Goal: Communication & Community: Answer question/provide support

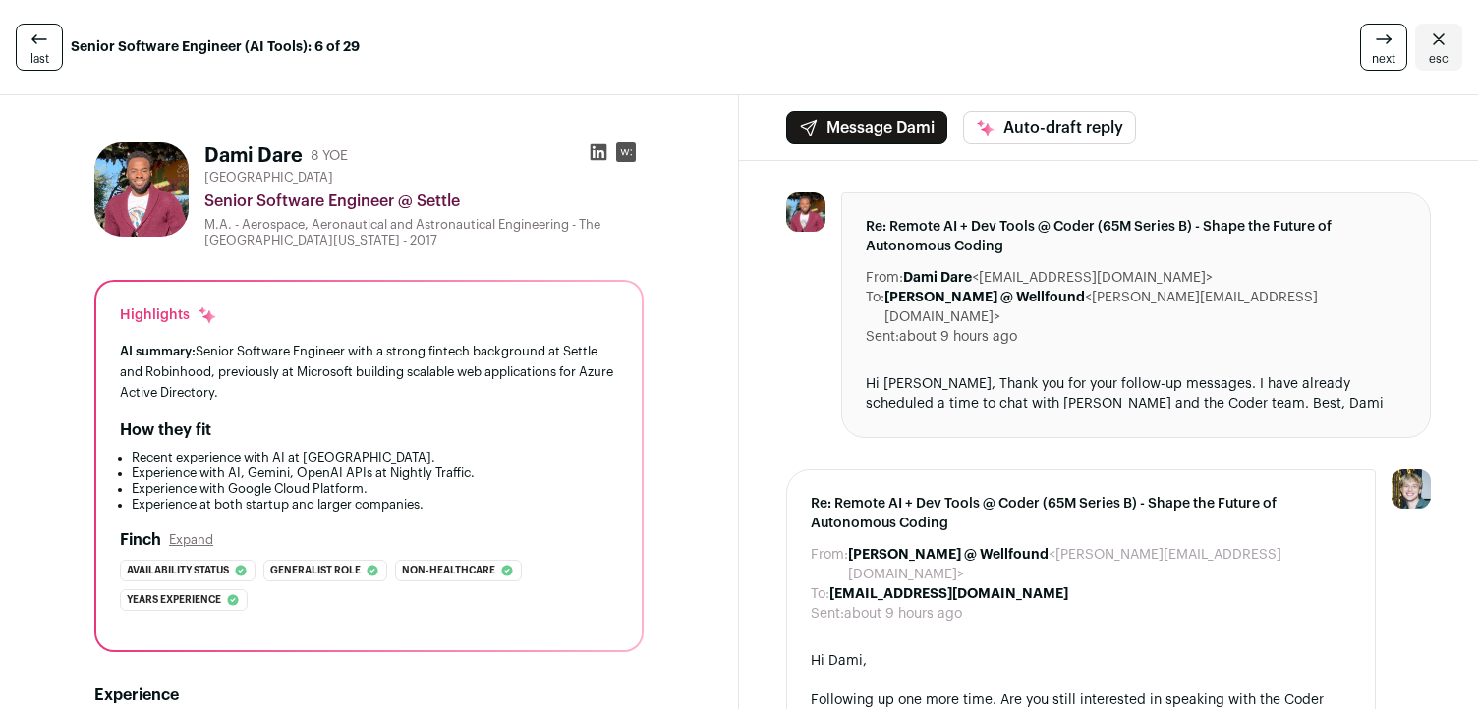
click at [731, 374] on div "Hi [PERSON_NAME], Thank you for your follow-up messages. I have already schedul…" at bounding box center [1136, 393] width 540 height 39
drag, startPoint x: 921, startPoint y: 358, endPoint x: 1147, endPoint y: 374, distance: 226.6
click at [731, 374] on div "Hi [PERSON_NAME], Thank you for your follow-up messages. I have already schedul…" at bounding box center [1136, 393] width 540 height 39
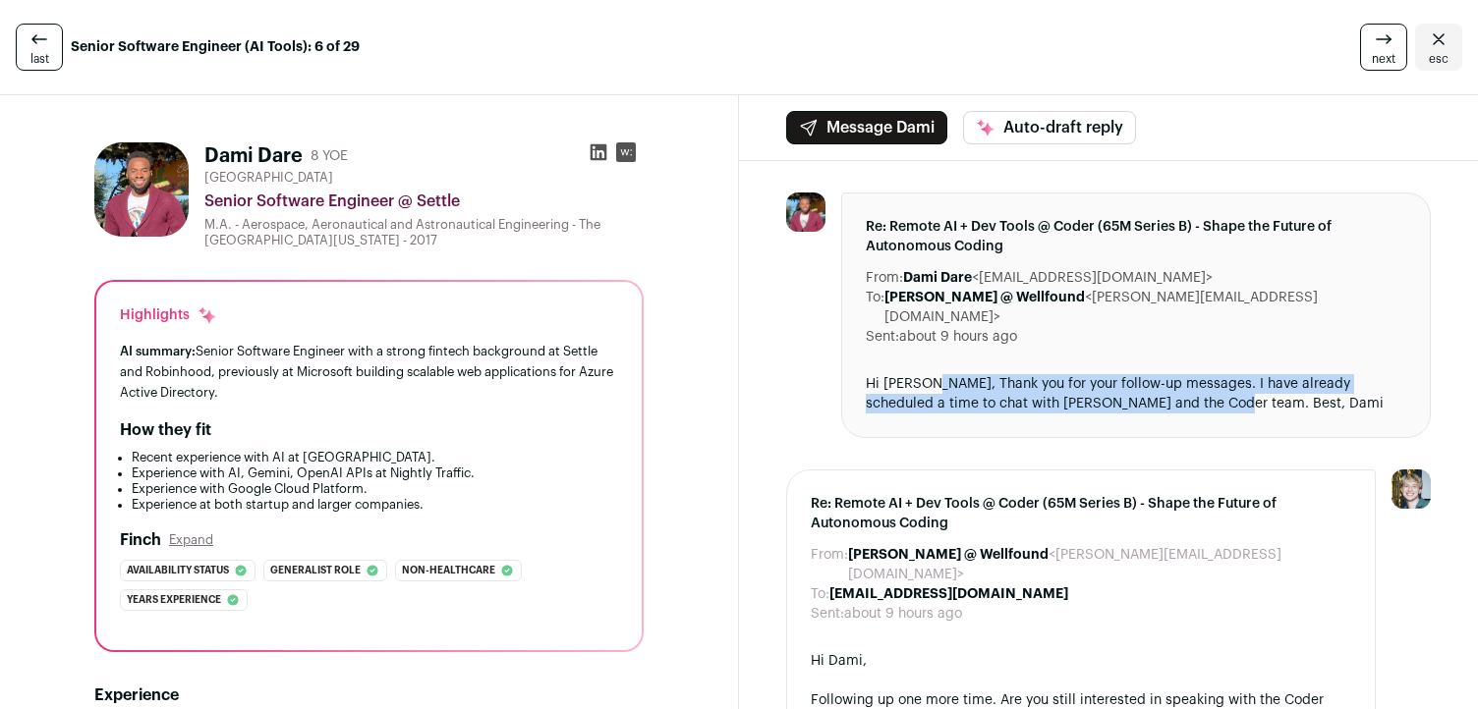
click at [731, 374] on div "Hi [PERSON_NAME], Thank you for your follow-up messages. I have already schedul…" at bounding box center [1136, 393] width 540 height 39
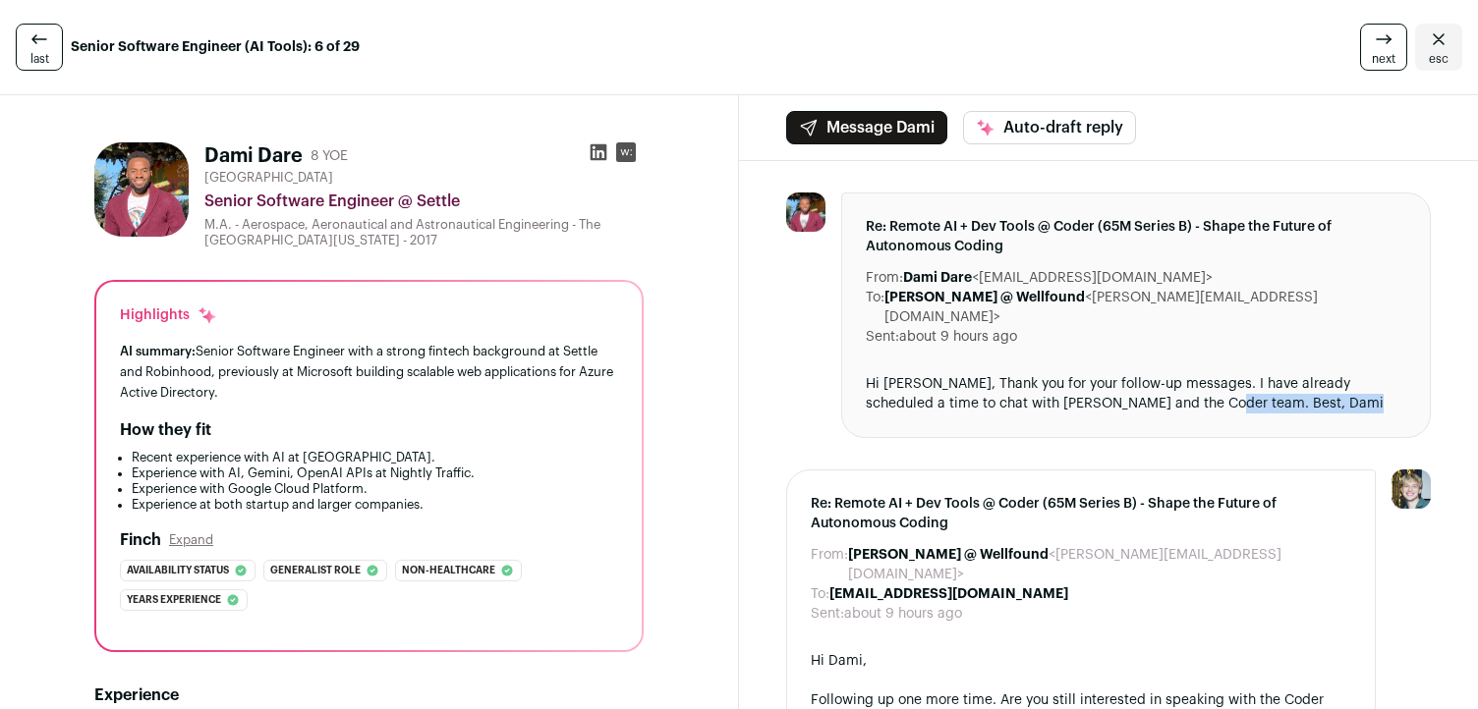
drag, startPoint x: 1147, startPoint y: 374, endPoint x: 1256, endPoint y: 374, distance: 109.1
click at [731, 374] on div "Hi [PERSON_NAME], Thank you for your follow-up messages. I have already schedul…" at bounding box center [1136, 393] width 540 height 39
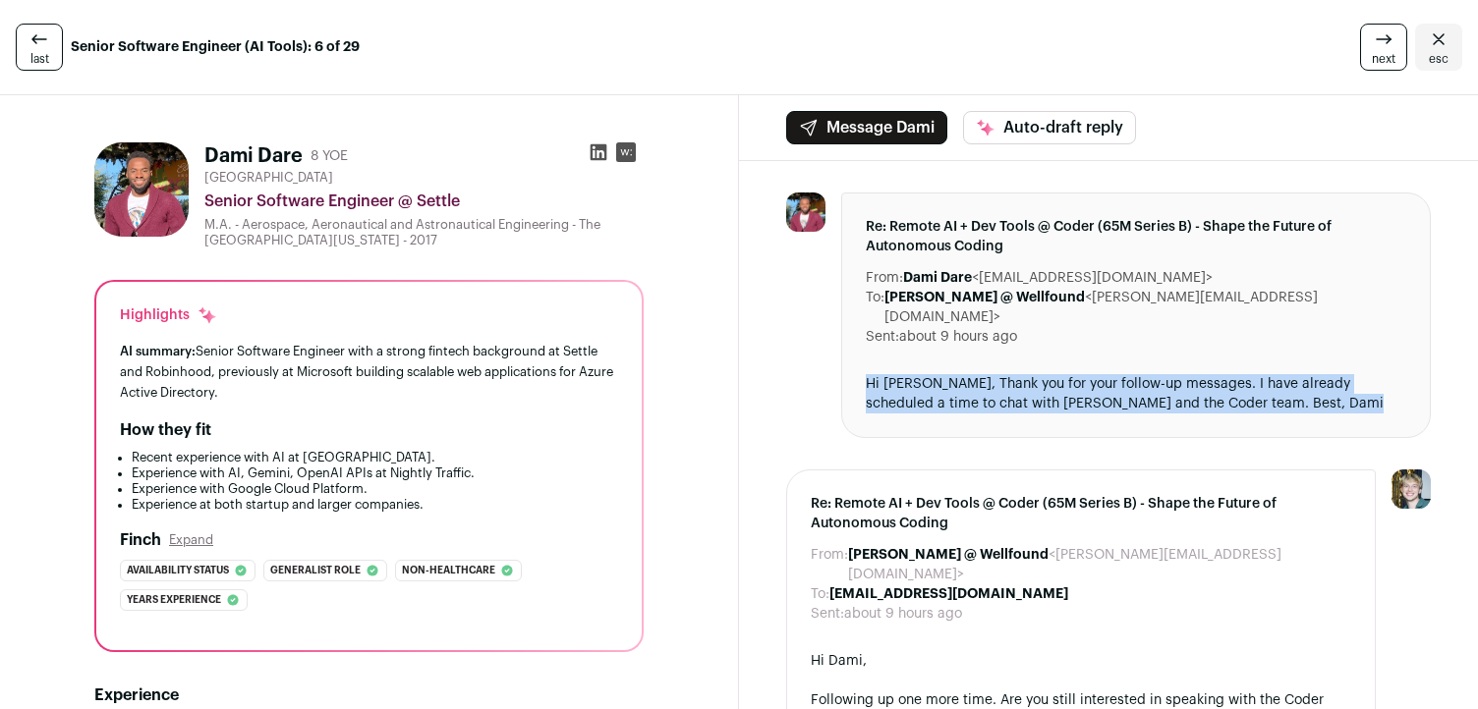
drag, startPoint x: 1256, startPoint y: 374, endPoint x: 1111, endPoint y: 352, distance: 146.2
click at [731, 352] on div "Re: Remote AI + Dev Tools @ Coder (65M Series B) - Shape the Future of Autonomo…" at bounding box center [1136, 316] width 590 height 246
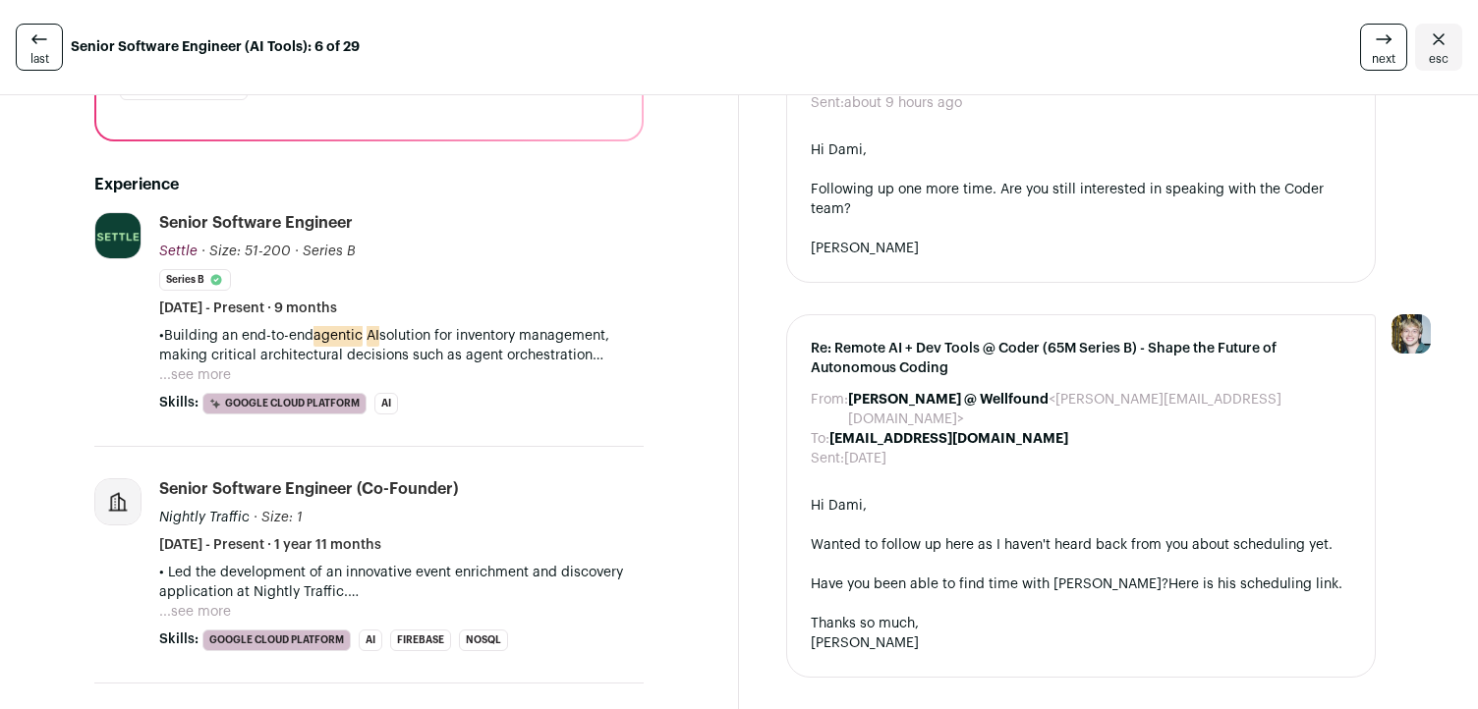
scroll to position [368, 0]
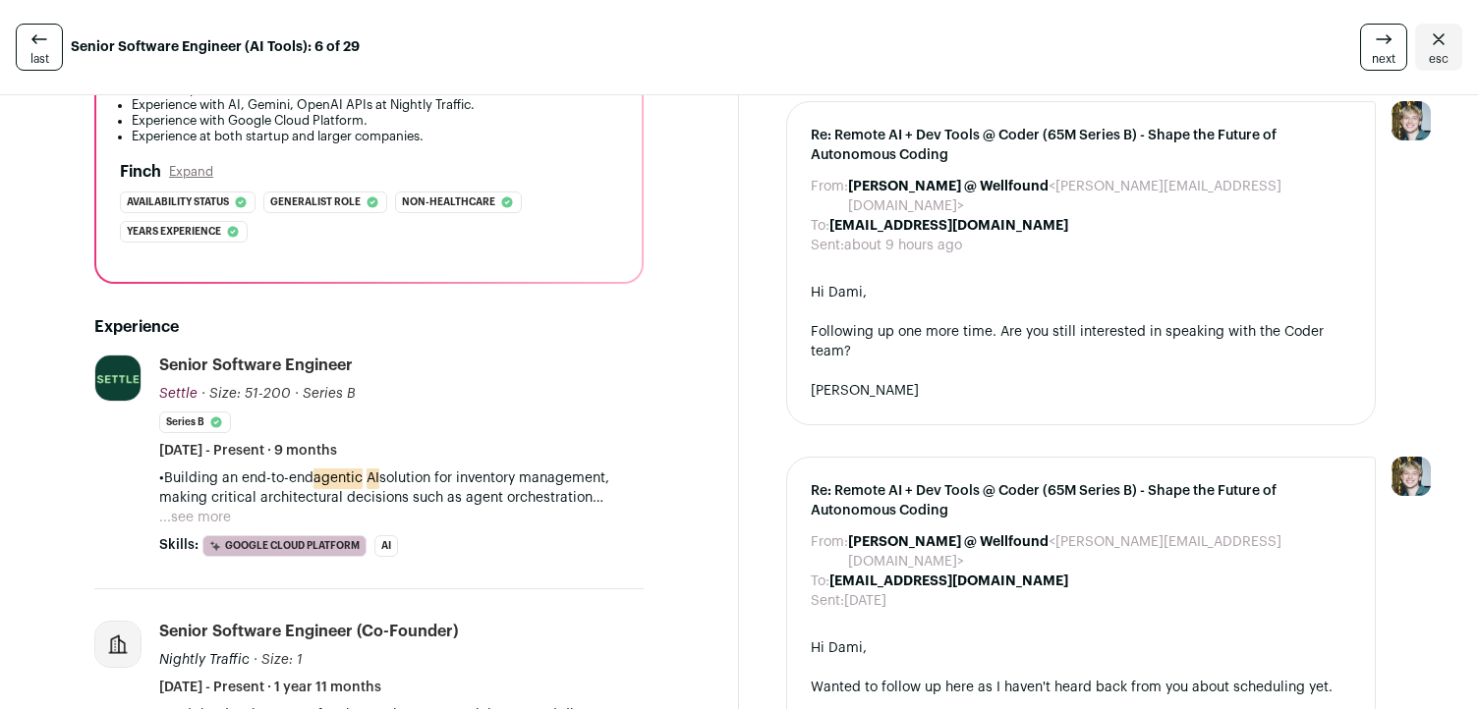
drag, startPoint x: 1111, startPoint y: 354, endPoint x: 1047, endPoint y: 251, distance: 121.9
click at [731, 283] on div "Hi [PERSON_NAME], Following up one more time. Are you still interested in speak…" at bounding box center [1081, 342] width 540 height 118
click at [731, 283] on div "Hi Dami," at bounding box center [1081, 293] width 540 height 20
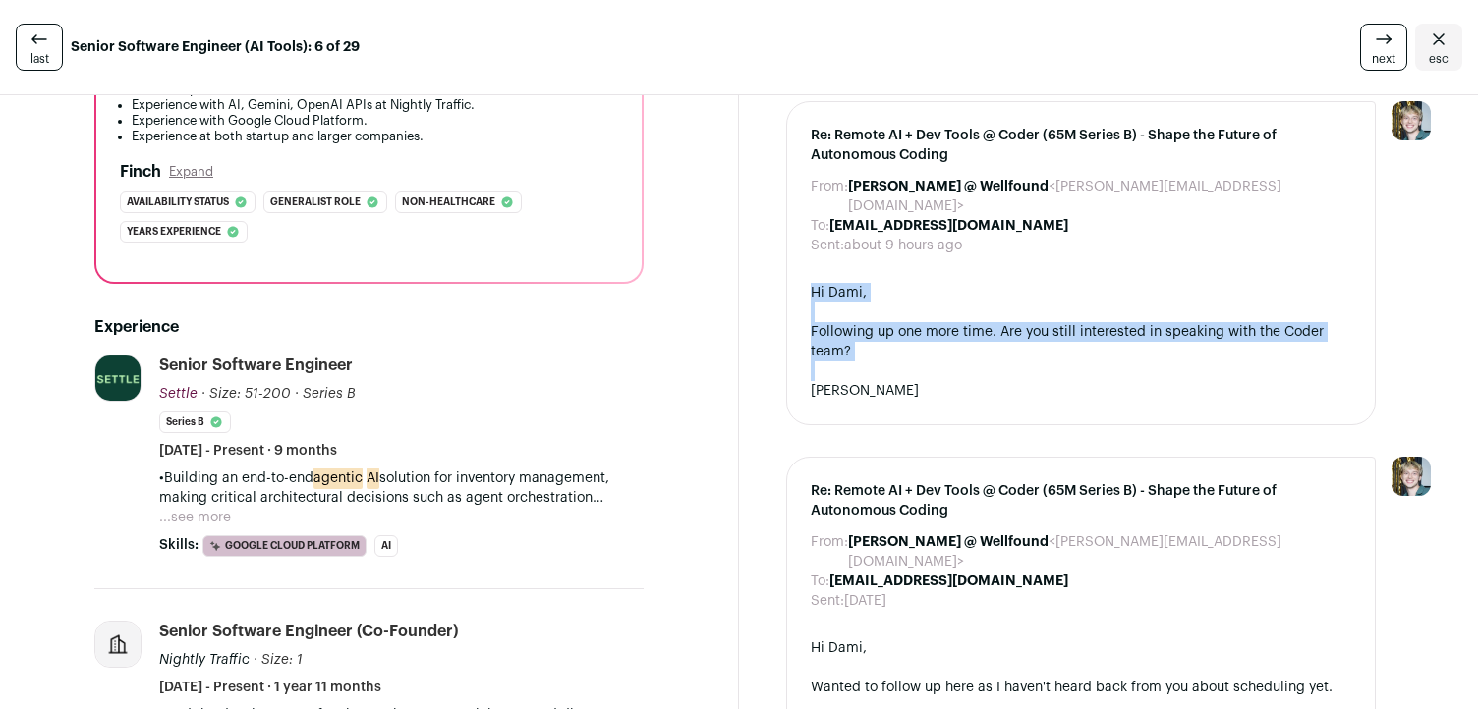
drag, startPoint x: 1047, startPoint y: 251, endPoint x: 1068, endPoint y: 340, distance: 92.0
click at [731, 340] on div "Hi [PERSON_NAME], Following up one more time. Are you still interested in speak…" at bounding box center [1081, 342] width 540 height 118
click at [731, 362] on div at bounding box center [1081, 372] width 540 height 20
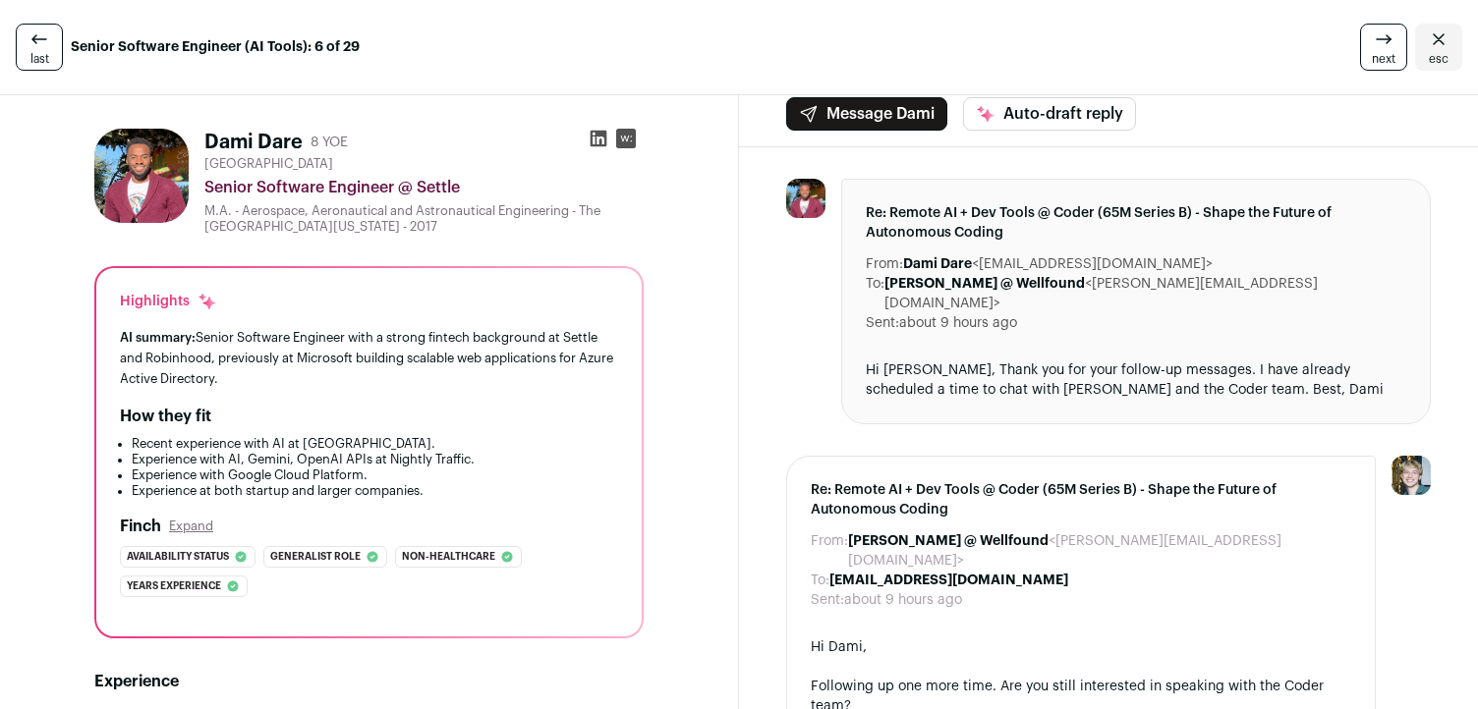
scroll to position [0, 0]
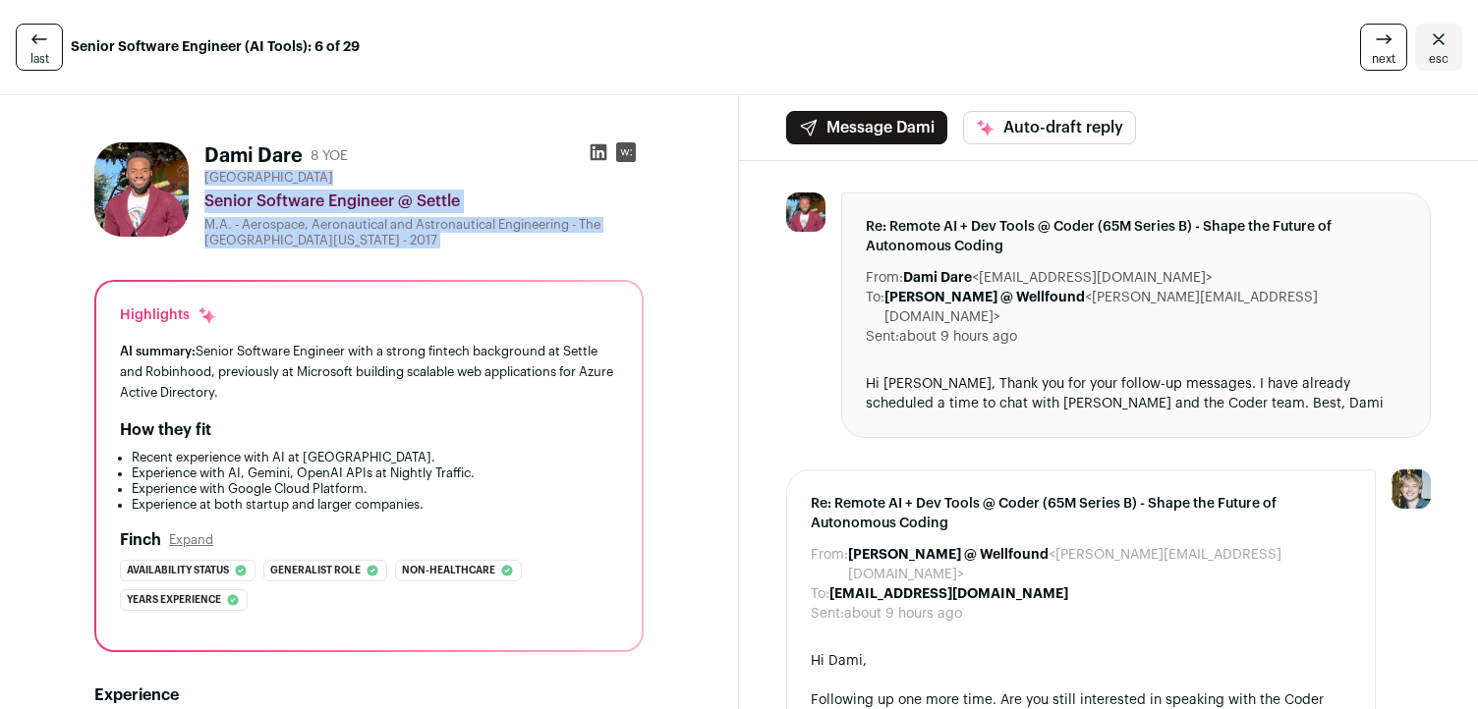
drag, startPoint x: 583, startPoint y: 261, endPoint x: 581, endPoint y: 141, distance: 120.9
